Goal: Information Seeking & Learning: Learn about a topic

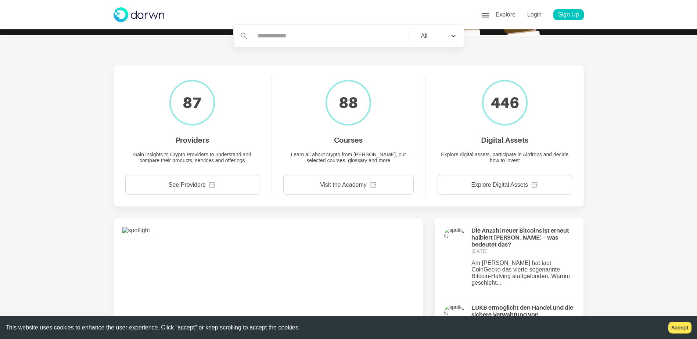
scroll to position [242, 0]
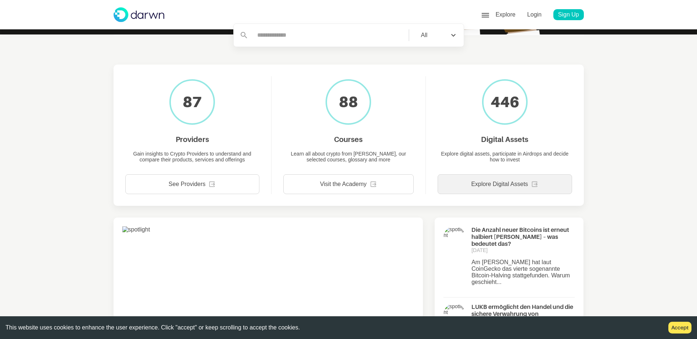
click at [468, 175] on div "Explore Digital Assets" at bounding box center [505, 185] width 134 height 20
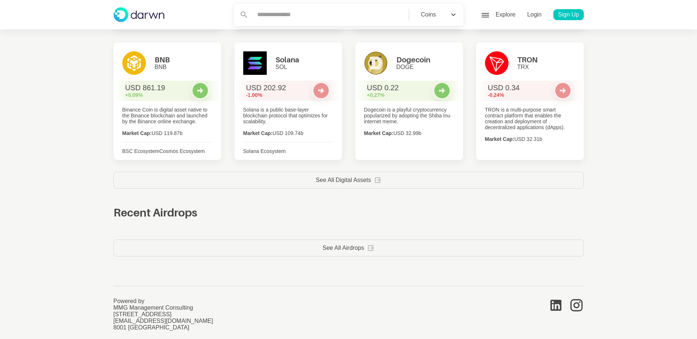
scroll to position [1029, 0]
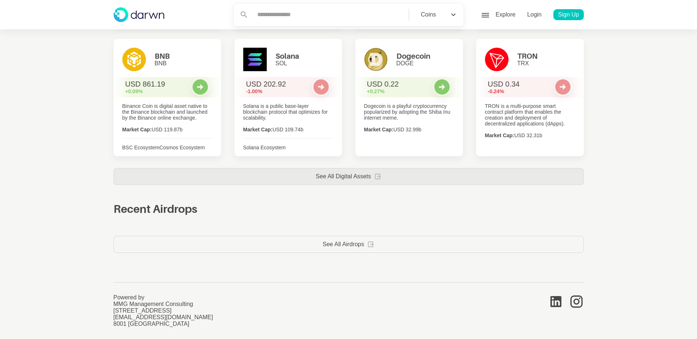
click at [396, 177] on div "See All Digital Assets" at bounding box center [349, 176] width 470 height 17
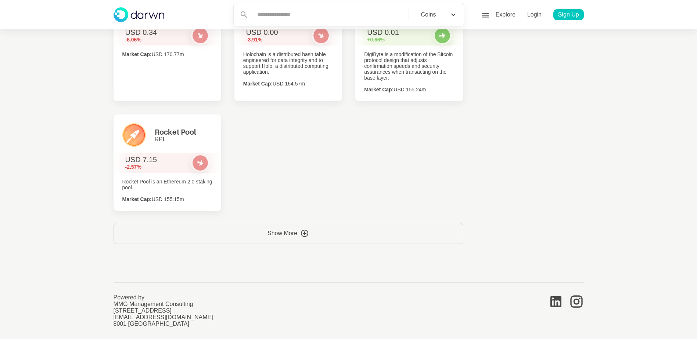
scroll to position [4787, 0]
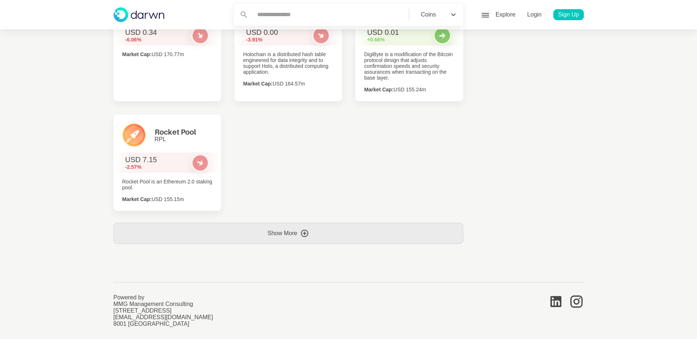
click at [355, 229] on div "Show More" at bounding box center [289, 233] width 350 height 21
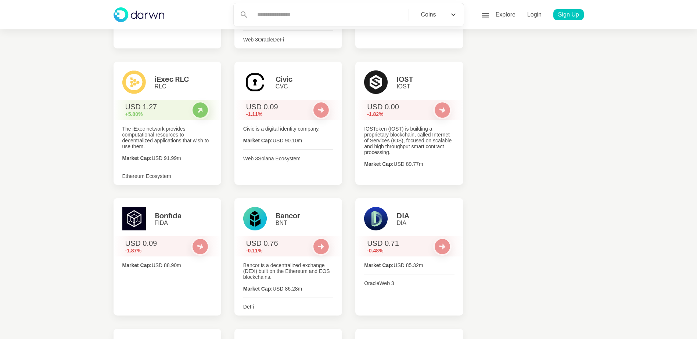
scroll to position [6234, 0]
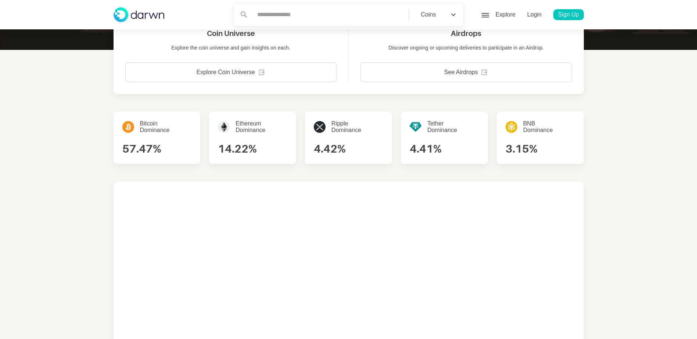
scroll to position [226, 0]
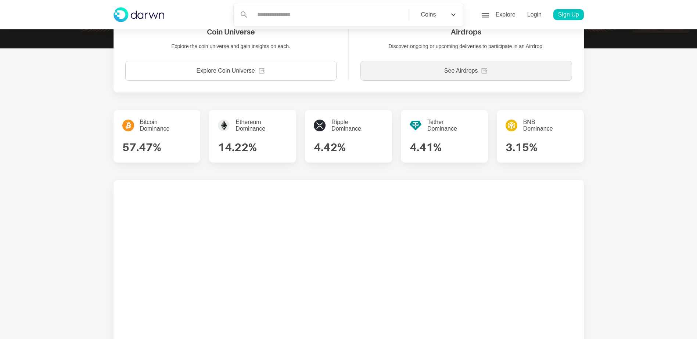
click at [441, 73] on div "See Airdrops" at bounding box center [466, 71] width 212 height 20
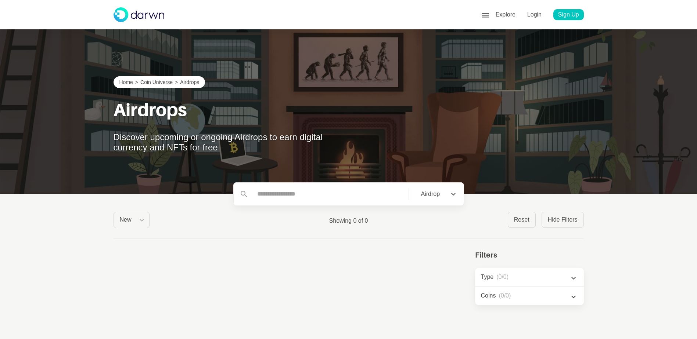
scroll to position [68, 0]
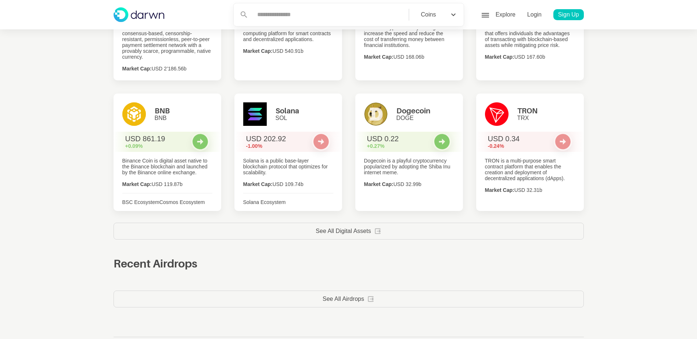
scroll to position [1029, 0]
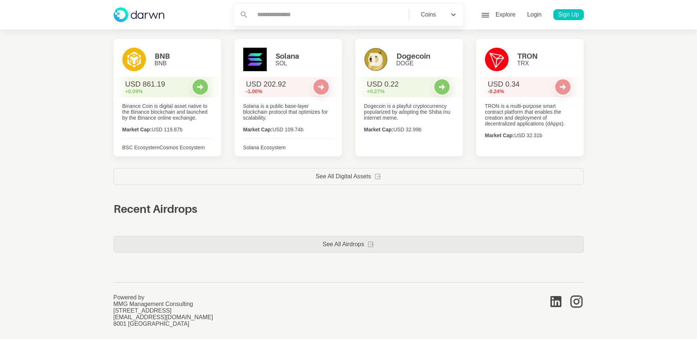
click at [341, 238] on div "See All Airdrops" at bounding box center [349, 244] width 470 height 17
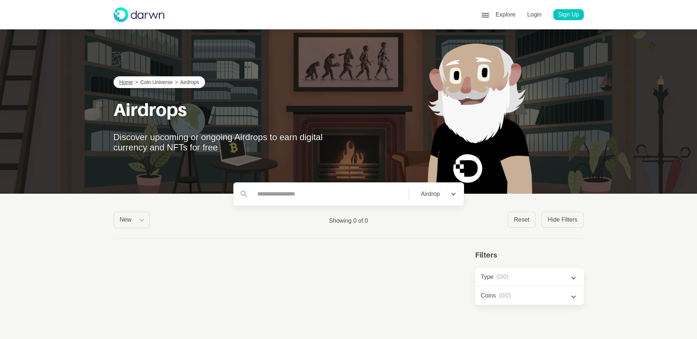
click at [128, 82] on p "Home" at bounding box center [126, 82] width 14 height 6
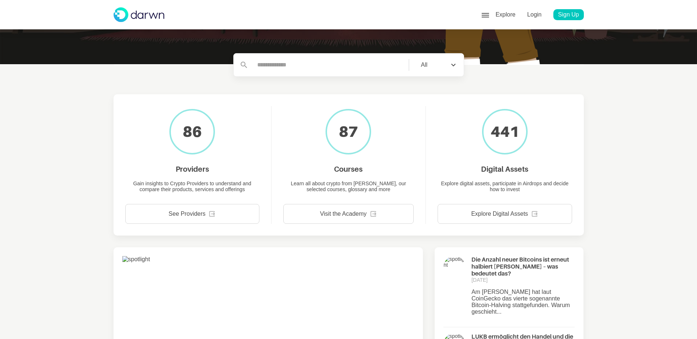
scroll to position [215, 0]
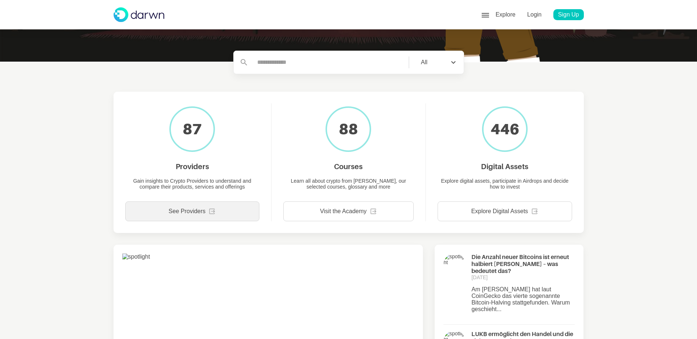
click at [241, 205] on div "See Providers" at bounding box center [192, 212] width 134 height 20
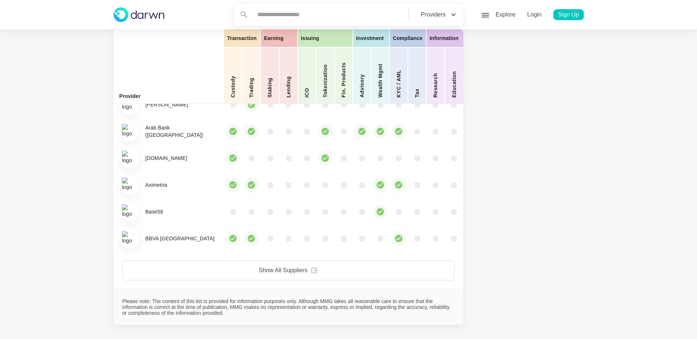
scroll to position [1032, 0]
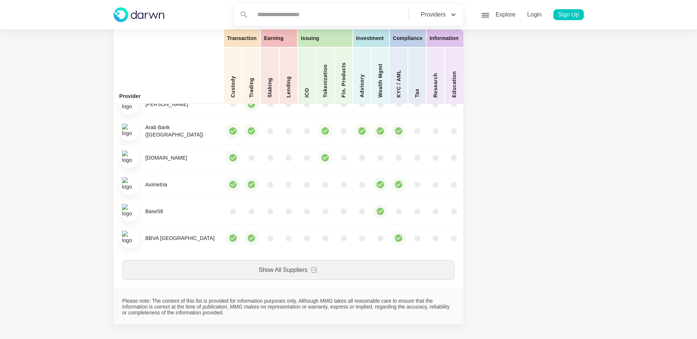
click at [380, 280] on div "Show All Suppliers" at bounding box center [288, 270] width 332 height 20
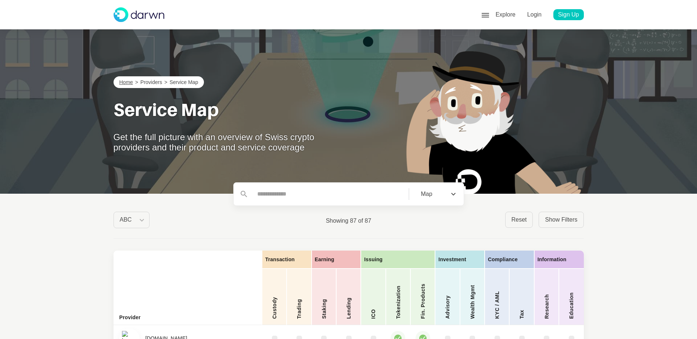
click at [128, 81] on p "Home" at bounding box center [126, 82] width 14 height 6
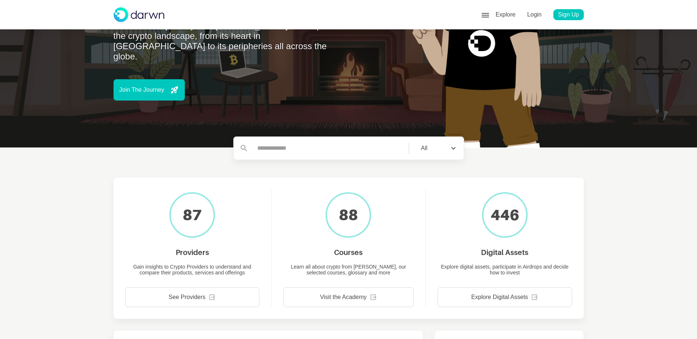
scroll to position [213, 0]
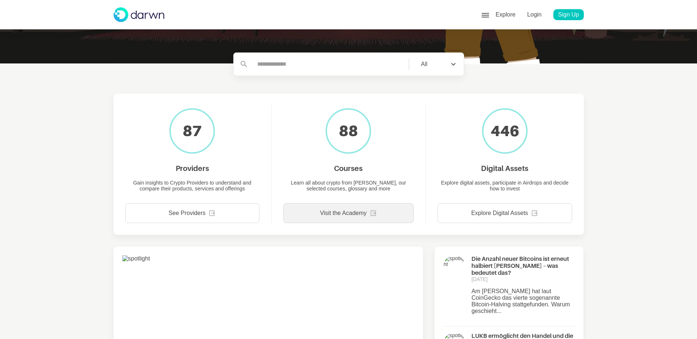
click at [350, 211] on div "Visit the Academy" at bounding box center [348, 214] width 130 height 20
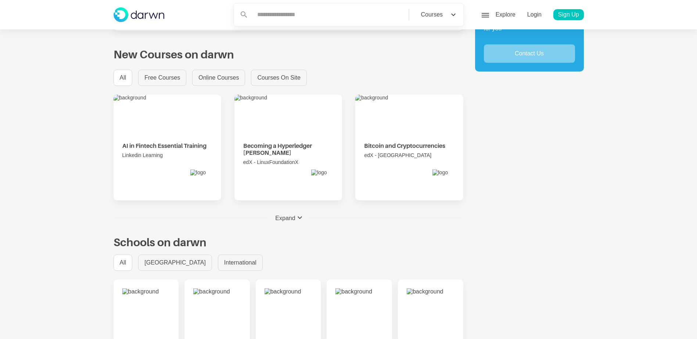
scroll to position [298, 0]
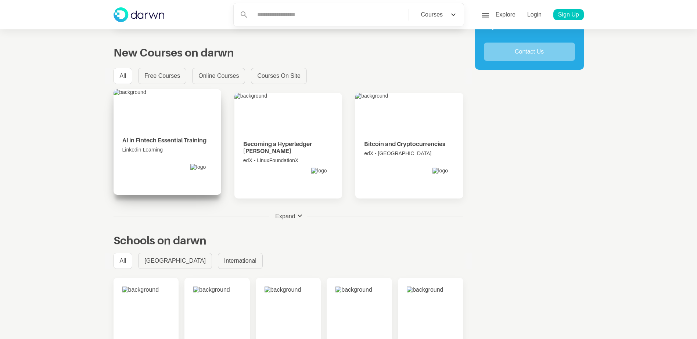
click at [162, 147] on div "AI in Fintech Essential Training Linkedin Learning" at bounding box center [167, 156] width 90 height 45
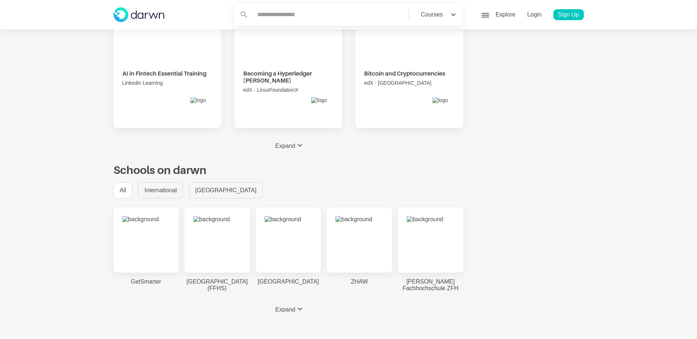
scroll to position [370, 0]
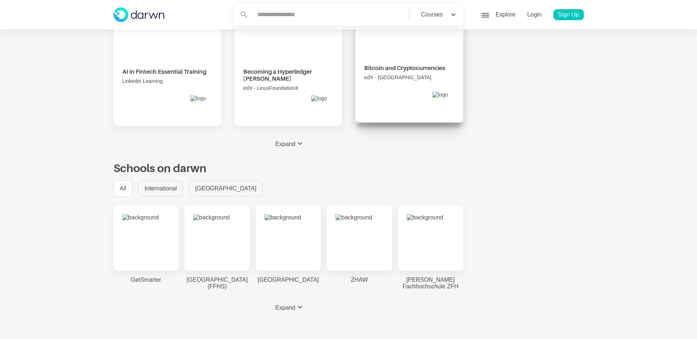
click at [414, 72] on p "Bitcoin and Cryptocurrencies" at bounding box center [404, 68] width 81 height 7
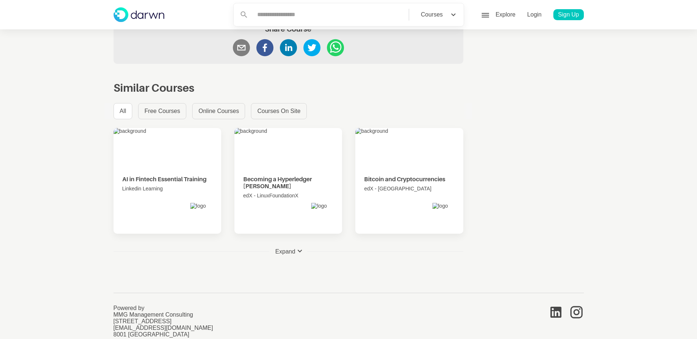
scroll to position [520, 0]
